Goal: Task Accomplishment & Management: Manage account settings

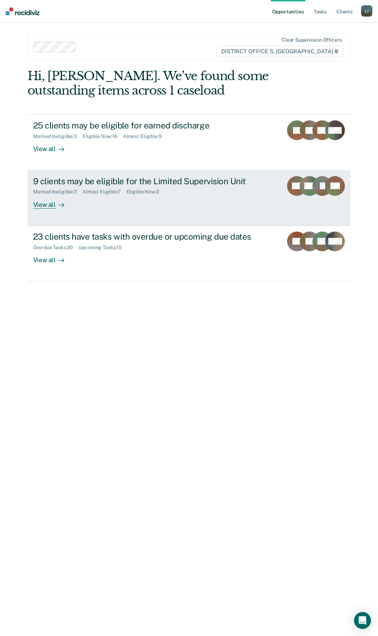
click at [42, 204] on div "View all" at bounding box center [53, 202] width 40 height 14
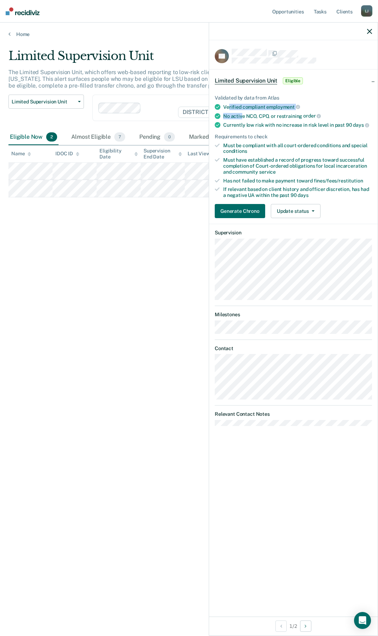
drag, startPoint x: 230, startPoint y: 107, endPoint x: 242, endPoint y: 114, distance: 14.3
click at [242, 114] on ul "Validated by data from Atlas Verified compliant employment No active NCO, CPO, …" at bounding box center [293, 146] width 157 height 103
drag, startPoint x: 242, startPoint y: 114, endPoint x: 298, endPoint y: 129, distance: 58.6
click at [298, 129] on ul "Validated by data from Atlas Verified compliant employment No active NCO, CPO, …" at bounding box center [293, 146] width 157 height 103
click at [303, 206] on button "Update status" at bounding box center [296, 211] width 50 height 14
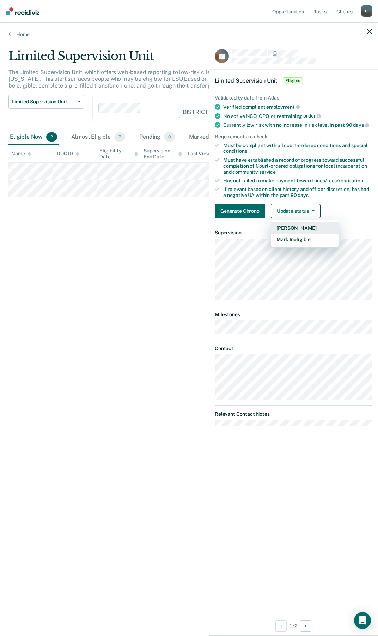
click at [298, 228] on button "[PERSON_NAME]" at bounding box center [305, 227] width 68 height 11
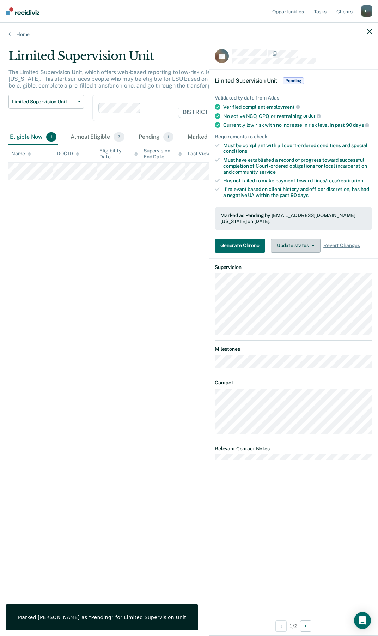
click at [313, 246] on button "Update status" at bounding box center [296, 245] width 50 height 14
click at [299, 261] on button "Revert from Pending" at bounding box center [305, 262] width 68 height 11
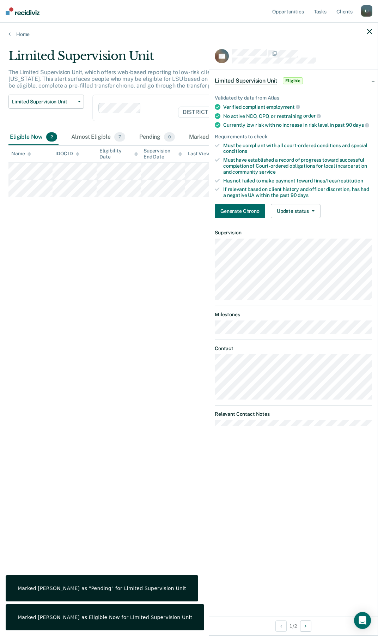
click at [292, 82] on span "Eligible" at bounding box center [293, 80] width 20 height 7
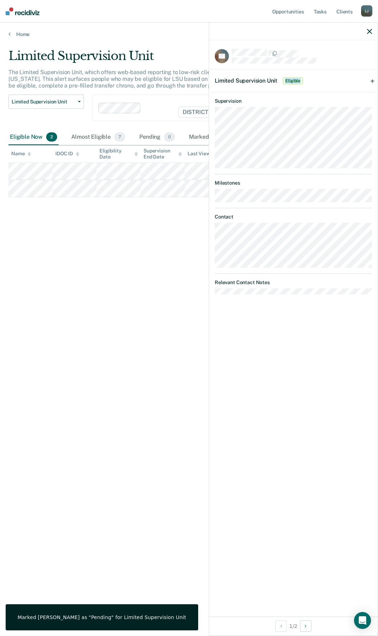
click at [292, 82] on span "Eligible" at bounding box center [293, 80] width 20 height 7
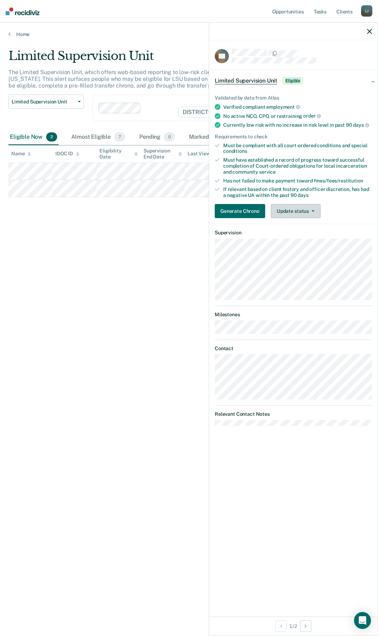
click at [313, 213] on button "Update status" at bounding box center [296, 211] width 50 height 14
click at [302, 242] on button "Mark Ineligible" at bounding box center [305, 239] width 68 height 11
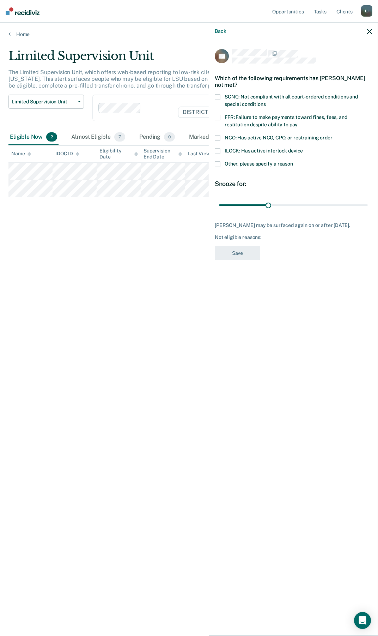
click at [217, 118] on span at bounding box center [218, 118] width 6 height 6
drag, startPoint x: 268, startPoint y: 204, endPoint x: 397, endPoint y: 211, distance: 128.9
type input "90"
click at [368, 211] on input "range" at bounding box center [293, 205] width 149 height 12
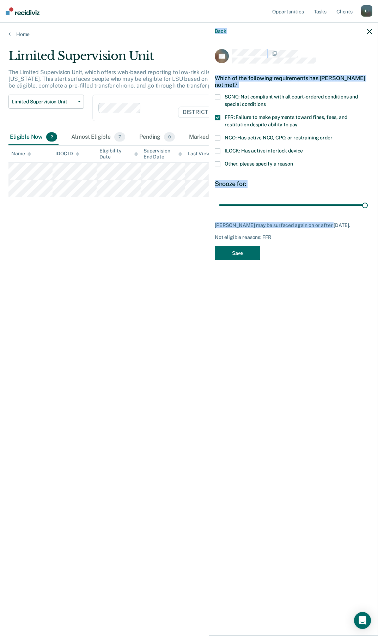
drag, startPoint x: 328, startPoint y: 222, endPoint x: 380, endPoint y: 232, distance: 52.8
click at [378, 232] on html "Looks like you’re using Internet Explorer 11. For faster loading and a better e…" at bounding box center [189, 318] width 378 height 636
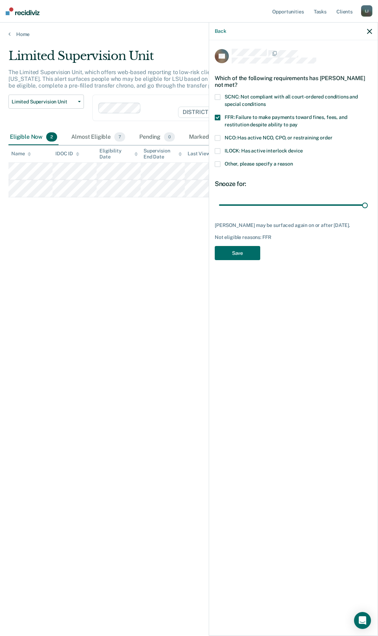
click at [270, 267] on div "CF Which of the following requirements has [PERSON_NAME] not met? SCNC: Not com…" at bounding box center [293, 337] width 169 height 594
click at [231, 252] on button "Save" at bounding box center [238, 253] width 46 height 14
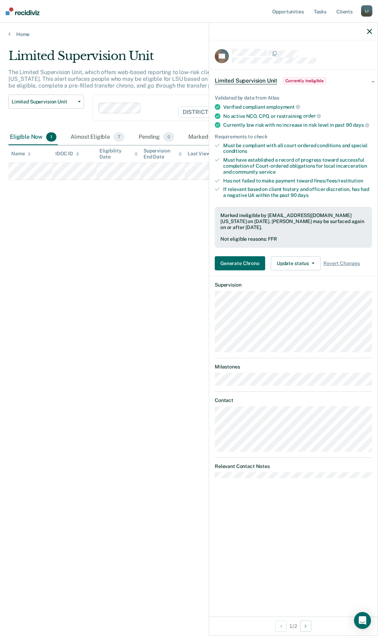
click at [366, 34] on div at bounding box center [293, 32] width 169 height 18
click at [370, 33] on icon "button" at bounding box center [369, 31] width 5 height 5
